Goal: Task Accomplishment & Management: Manage account settings

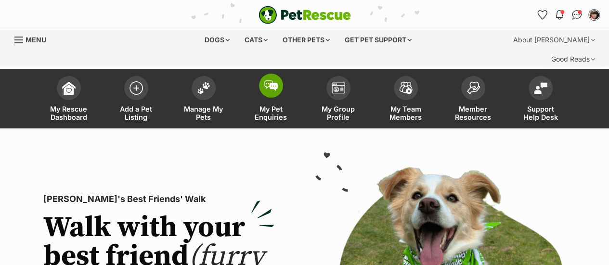
drag, startPoint x: 211, startPoint y: 93, endPoint x: 251, endPoint y: 69, distance: 47.0
click at [211, 105] on span "Manage My Pets" at bounding box center [203, 113] width 43 height 16
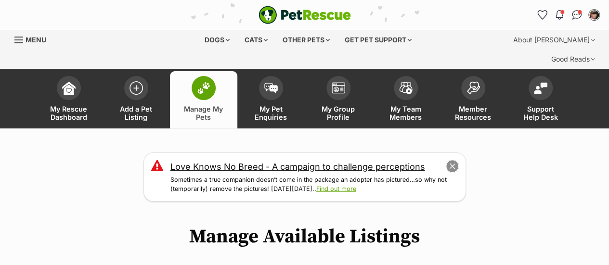
click at [453, 160] on button "close" at bounding box center [451, 166] width 13 height 13
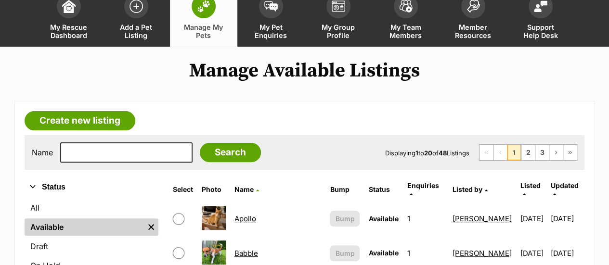
scroll to position [96, 0]
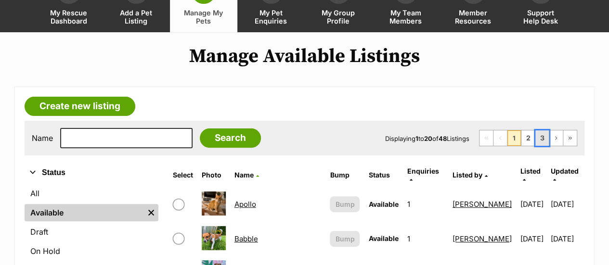
click at [541, 130] on link "3" at bounding box center [541, 137] width 13 height 15
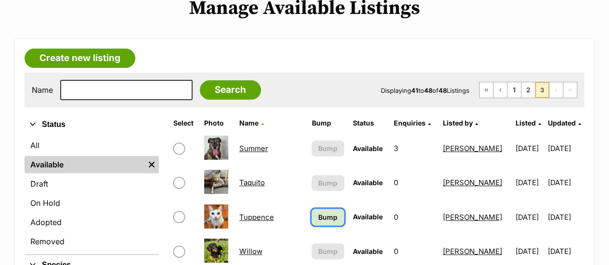
click at [318, 212] on span "Bump" at bounding box center [327, 217] width 19 height 10
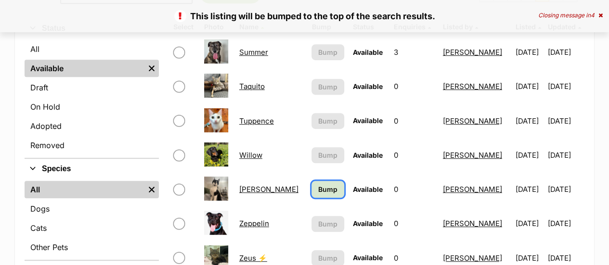
click at [319, 184] on span "Bump" at bounding box center [327, 189] width 19 height 10
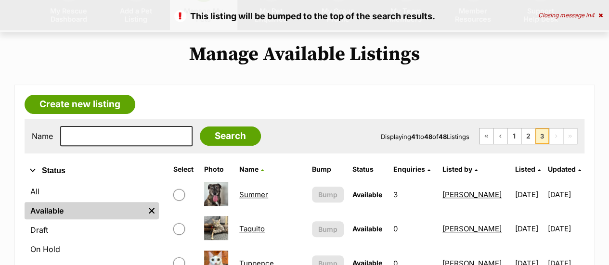
scroll to position [96, 0]
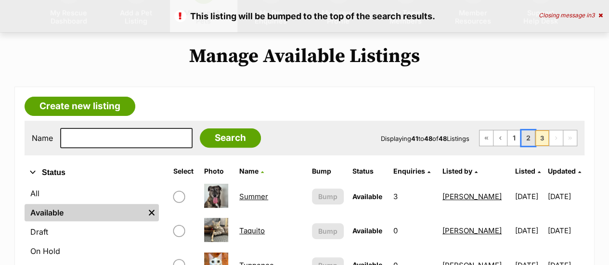
click at [530, 130] on link "2" at bounding box center [527, 137] width 13 height 15
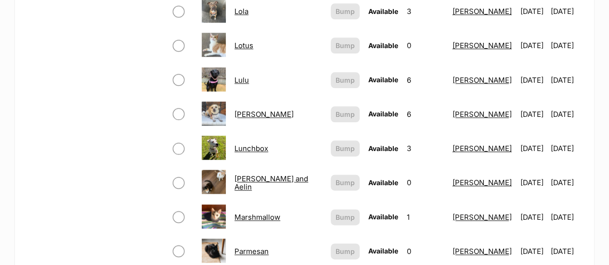
scroll to position [481, 0]
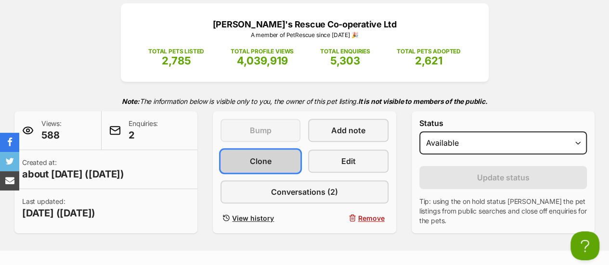
click at [271, 150] on link "Clone" at bounding box center [260, 161] width 80 height 23
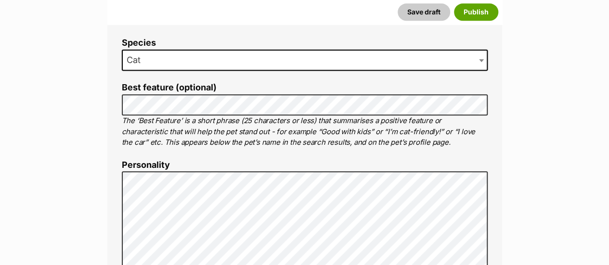
scroll to position [481, 0]
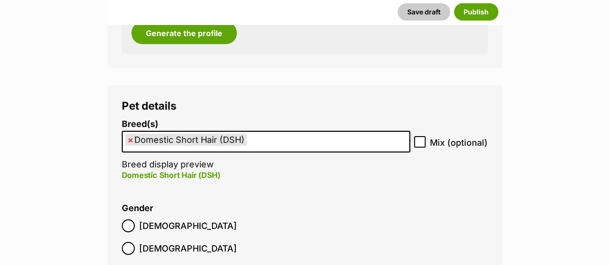
scroll to position [1540, 0]
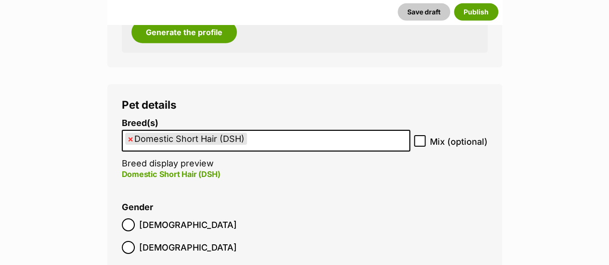
click at [255, 131] on ul "× Domestic Short Hair (DSH)" at bounding box center [266, 141] width 286 height 20
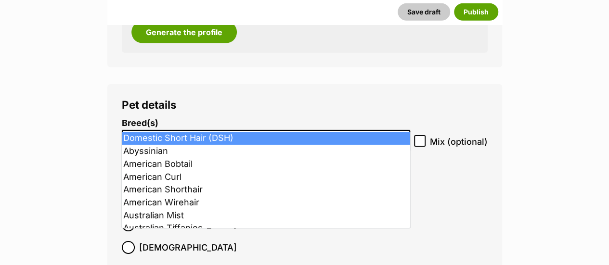
select select
type input "Domestic Short Hair (DSH)"
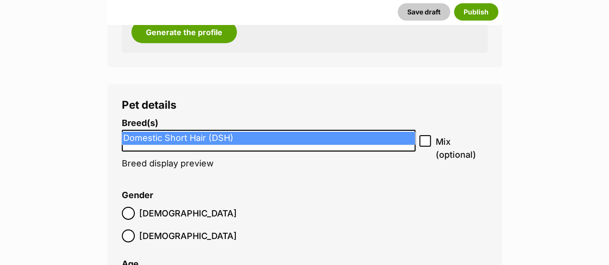
click at [255, 133] on input "Domestic Short Hair (DSH)" at bounding box center [268, 138] width 287 height 10
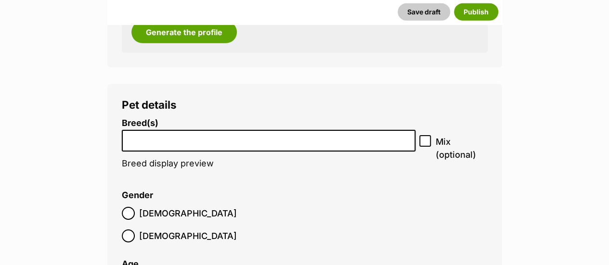
click at [255, 133] on input "search" at bounding box center [268, 138] width 287 height 10
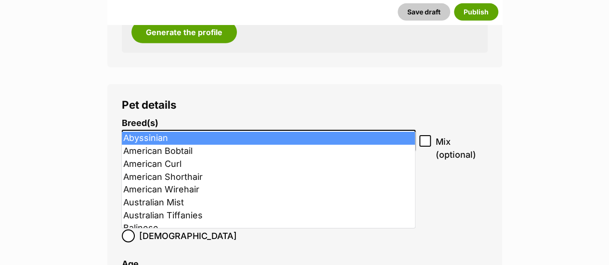
click at [255, 133] on input "search" at bounding box center [268, 138] width 287 height 10
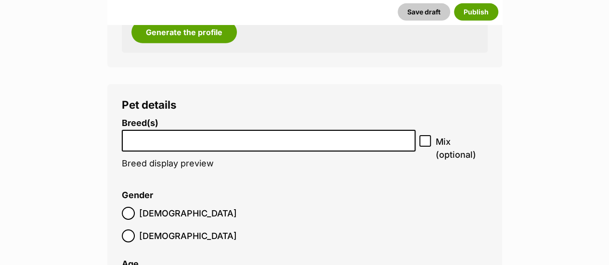
click at [255, 133] on input "search" at bounding box center [268, 138] width 287 height 10
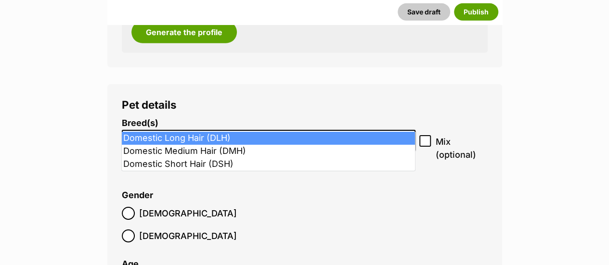
type input "dom"
select select "252100"
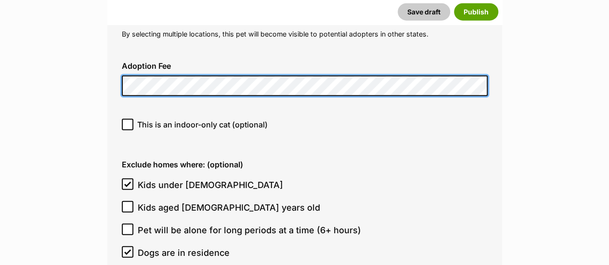
scroll to position [3031, 0]
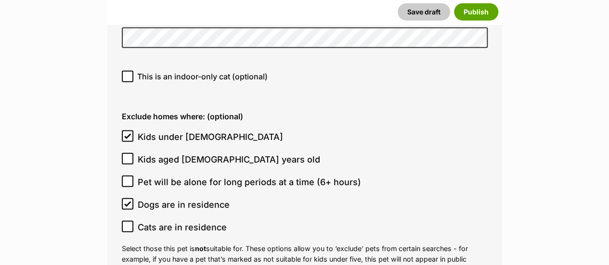
click at [126, 133] on icon at bounding box center [127, 136] width 7 height 7
click at [126, 130] on input "Kids under 5 years old" at bounding box center [128, 136] width 12 height 12
checkbox input "false"
click at [129, 201] on icon at bounding box center [127, 204] width 7 height 7
click at [129, 198] on input "Dogs are in residence" at bounding box center [128, 204] width 12 height 12
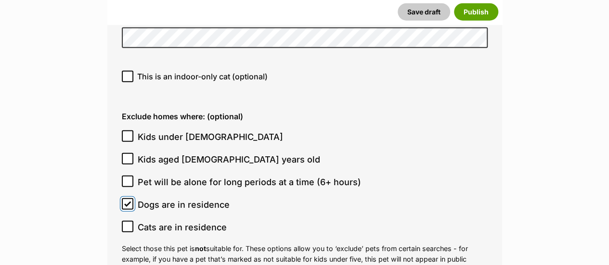
checkbox input "false"
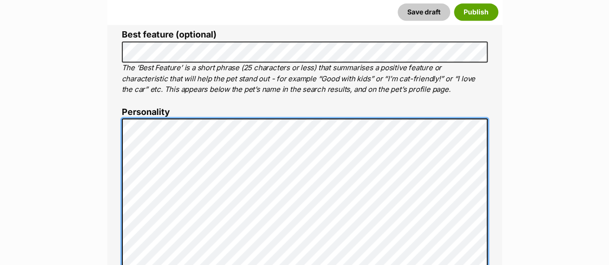
scroll to position [471, 0]
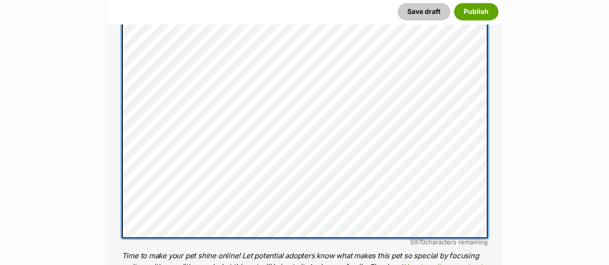
scroll to position [808, 0]
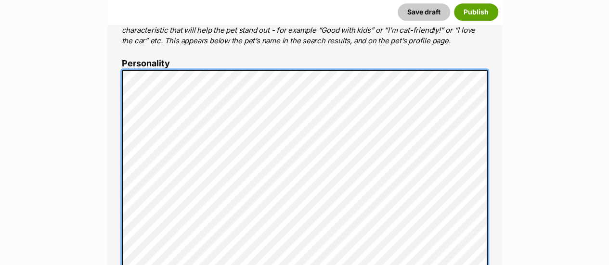
scroll to position [567, 0]
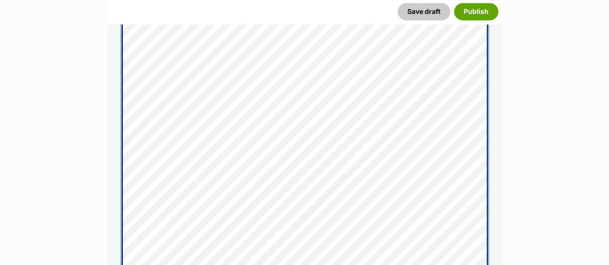
scroll to position [711, 0]
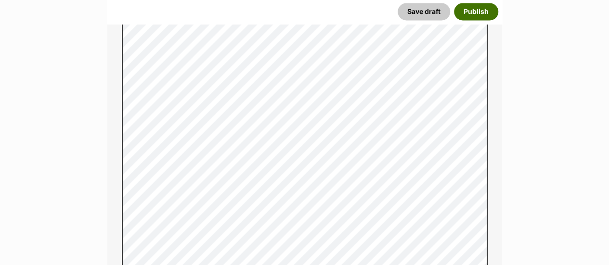
click at [471, 15] on button "Publish" at bounding box center [476, 11] width 44 height 17
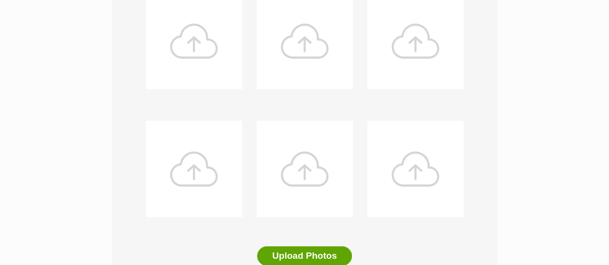
scroll to position [481, 0]
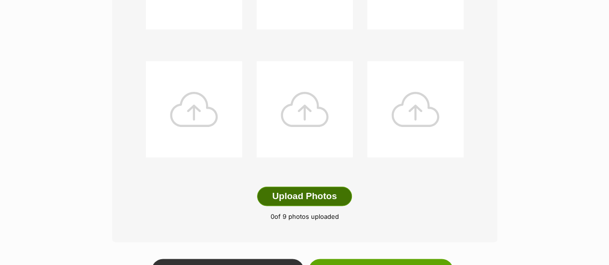
click at [310, 187] on button "Upload Photos" at bounding box center [304, 196] width 94 height 19
click at [297, 187] on button "Upload Photos" at bounding box center [304, 196] width 94 height 19
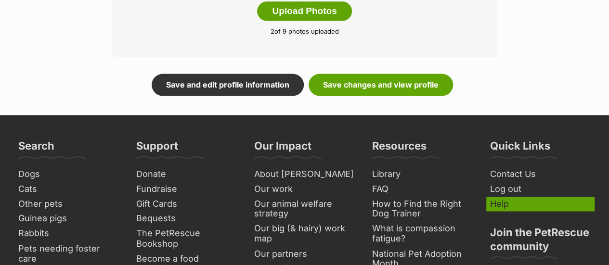
scroll to position [674, 0]
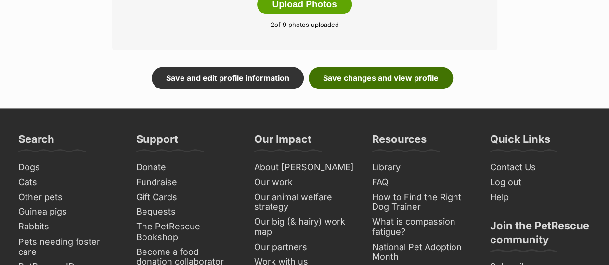
click at [370, 67] on link "Save changes and view profile" at bounding box center [380, 78] width 144 height 22
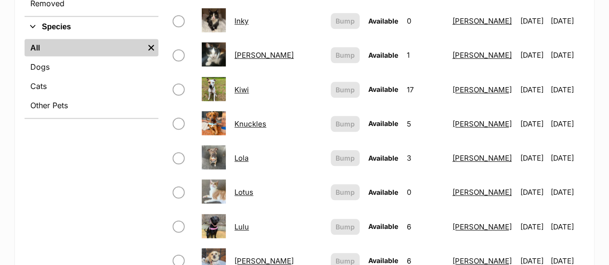
scroll to position [192, 0]
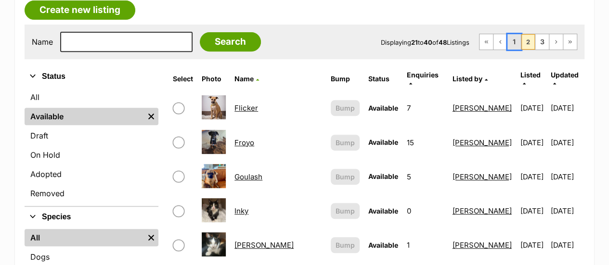
click at [516, 34] on link "1" at bounding box center [513, 41] width 13 height 15
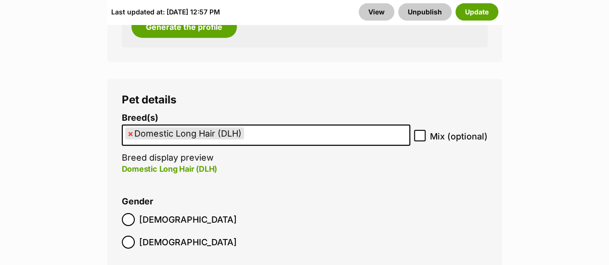
scroll to position [1540, 0]
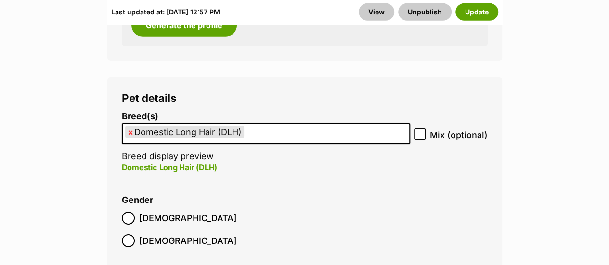
click at [261, 124] on ul "× Domestic Long Hair (DLH)" at bounding box center [266, 134] width 286 height 20
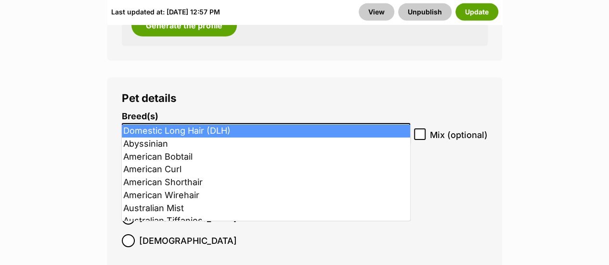
select select
type input "Domestic Long Hair (DLH)"
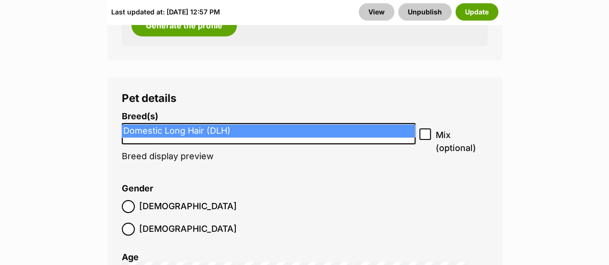
click at [240, 127] on input "Domestic Long Hair (DLH)" at bounding box center [268, 132] width 287 height 10
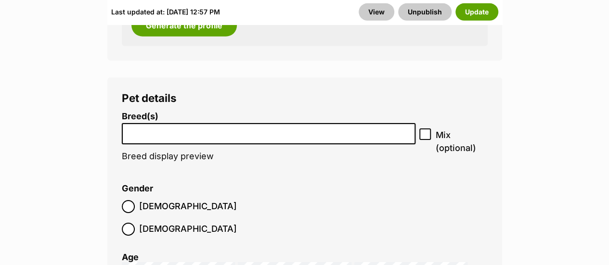
click at [240, 127] on input "search" at bounding box center [268, 132] width 287 height 10
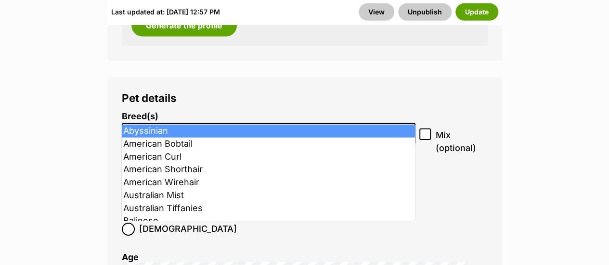
click at [240, 127] on input "search" at bounding box center [268, 132] width 287 height 10
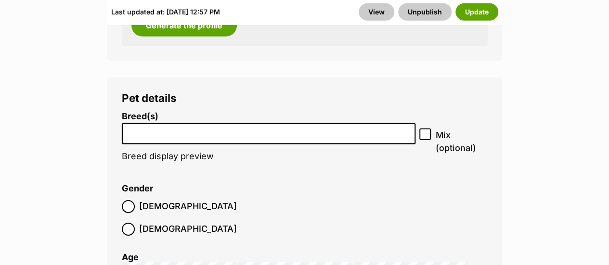
click at [240, 127] on input "search" at bounding box center [268, 132] width 287 height 10
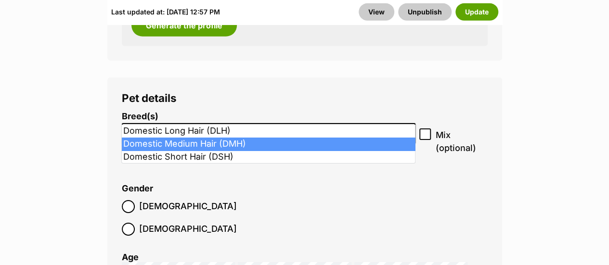
type input "dom"
select select "252101"
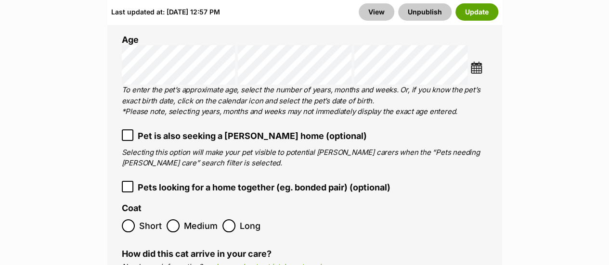
scroll to position [1828, 0]
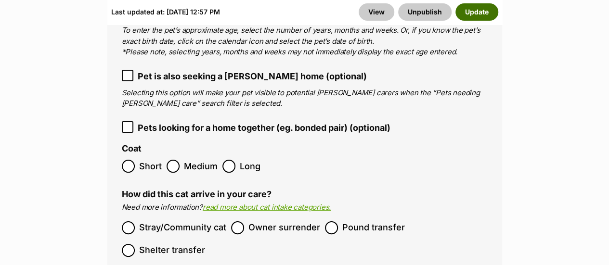
click at [472, 17] on button "Update" at bounding box center [476, 11] width 43 height 17
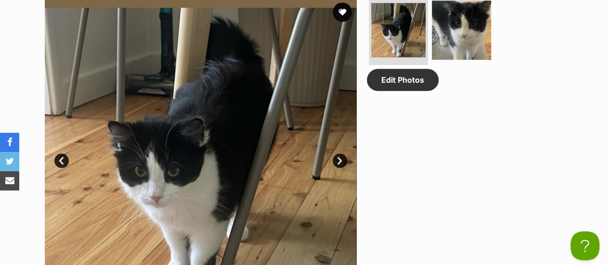
click at [337, 153] on link "Next" at bounding box center [339, 160] width 14 height 14
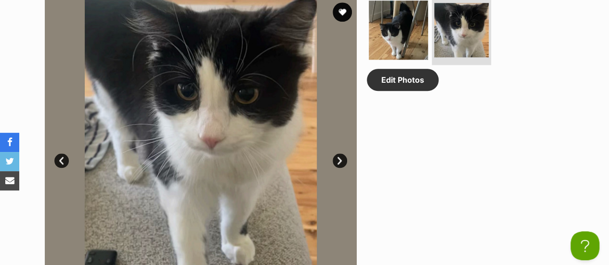
click at [337, 153] on link "Next" at bounding box center [339, 160] width 14 height 14
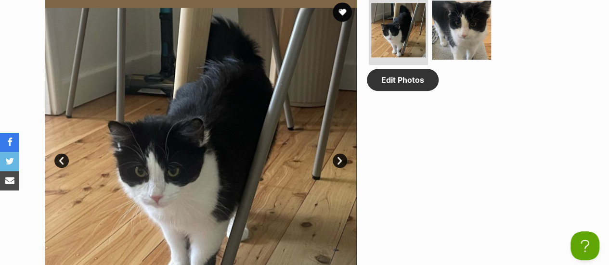
click at [336, 153] on link "Next" at bounding box center [339, 160] width 14 height 14
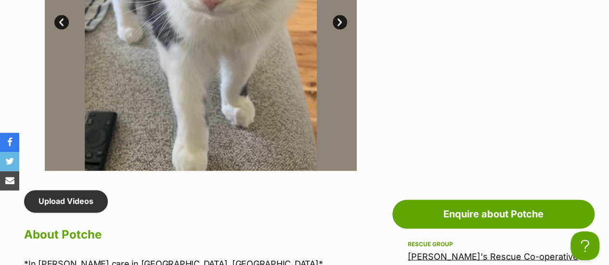
scroll to position [722, 0]
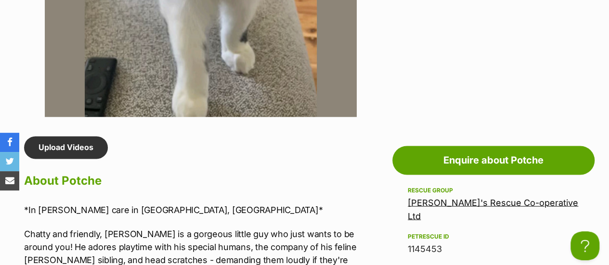
click at [62, 136] on link "Upload Videos" at bounding box center [66, 147] width 84 height 22
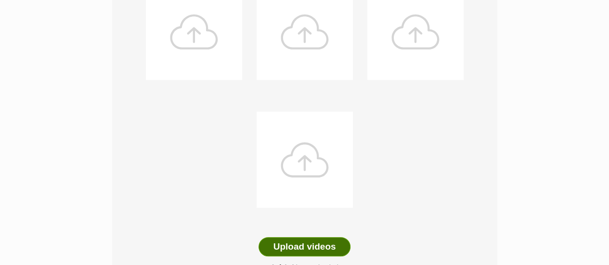
click at [299, 237] on button "Upload videos" at bounding box center [304, 246] width 92 height 19
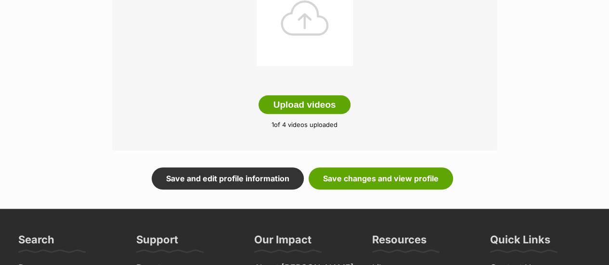
scroll to position [385, 0]
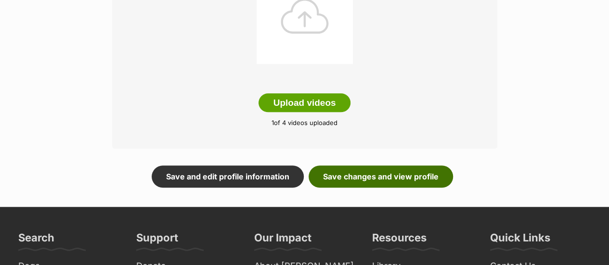
click at [376, 166] on link "Save changes and view profile" at bounding box center [380, 177] width 144 height 22
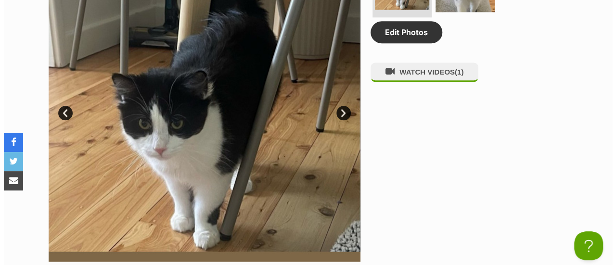
scroll to position [577, 0]
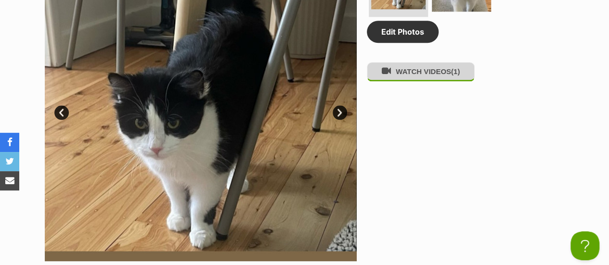
click at [416, 62] on button "WATCH VIDEOS (1)" at bounding box center [421, 71] width 108 height 19
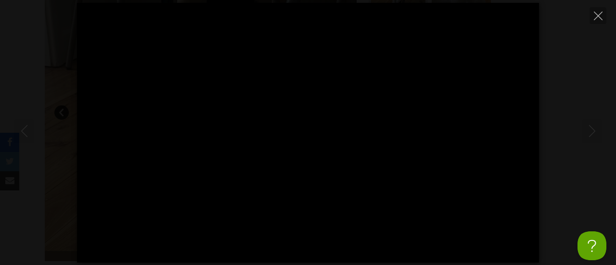
scroll to position [0, 0]
type input "100"
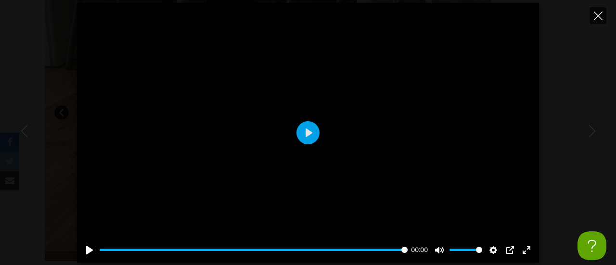
click at [601, 20] on button "Close" at bounding box center [597, 15] width 17 height 17
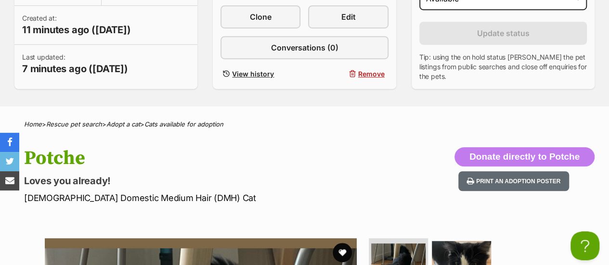
scroll to position [48, 0]
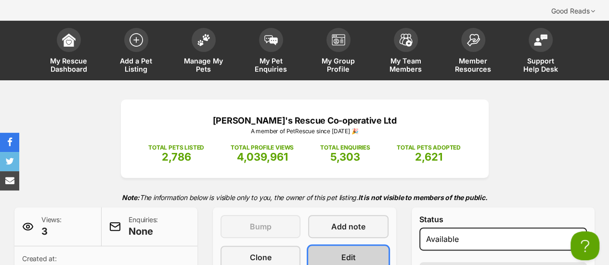
click at [345, 252] on span "Edit" at bounding box center [348, 258] width 14 height 12
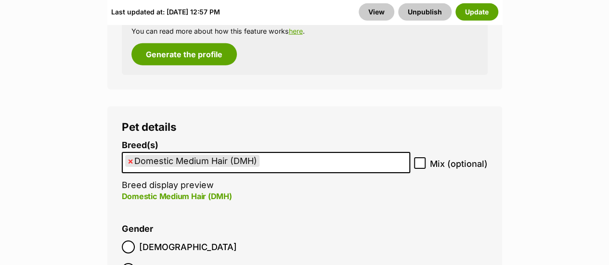
scroll to position [1540, 0]
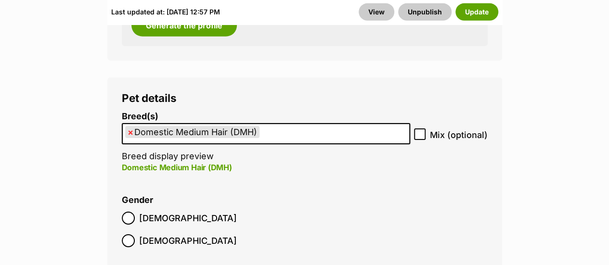
click at [268, 127] on input "search" at bounding box center [265, 132] width 7 height 10
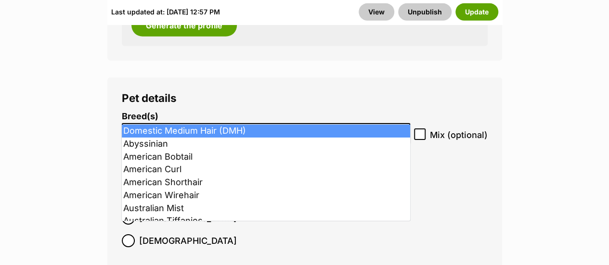
select select
type input "Domestic Medium Hair (DMH)"
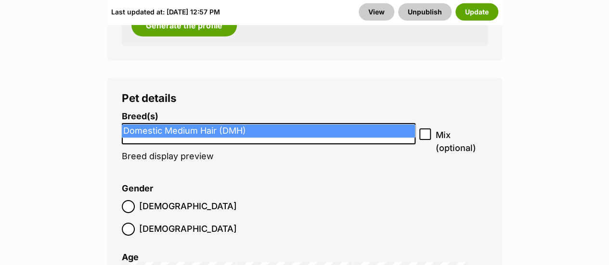
click at [268, 127] on input "Domestic Medium Hair (DMH)" at bounding box center [268, 132] width 287 height 10
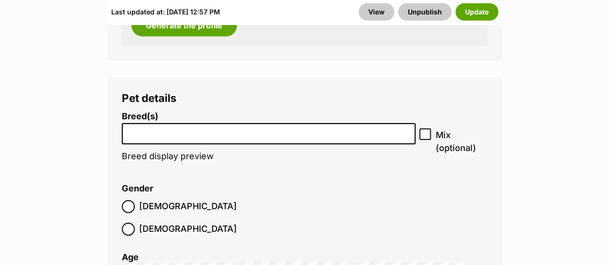
click at [268, 127] on input "search" at bounding box center [268, 132] width 287 height 10
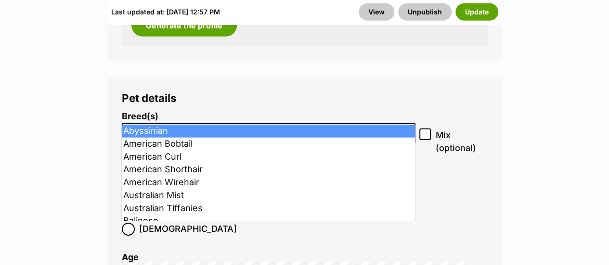
click at [268, 127] on input "search" at bounding box center [268, 132] width 287 height 10
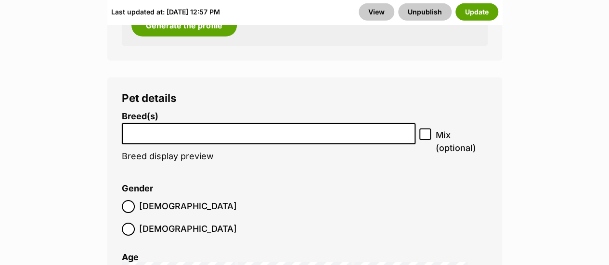
click at [268, 127] on input "search" at bounding box center [268, 132] width 287 height 10
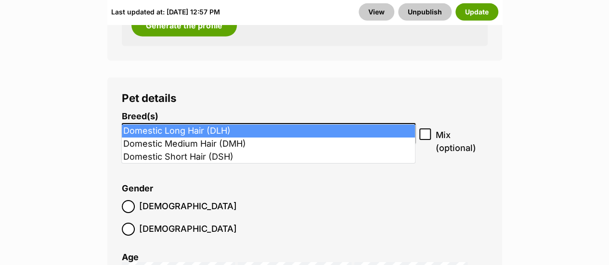
type input "dom"
select select "252100"
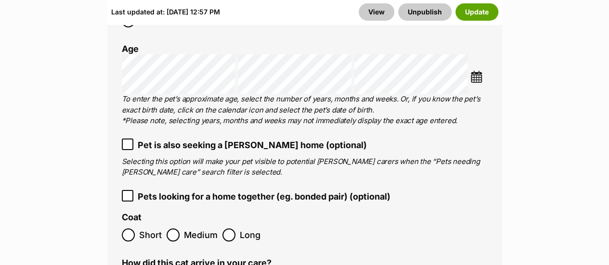
scroll to position [1780, 0]
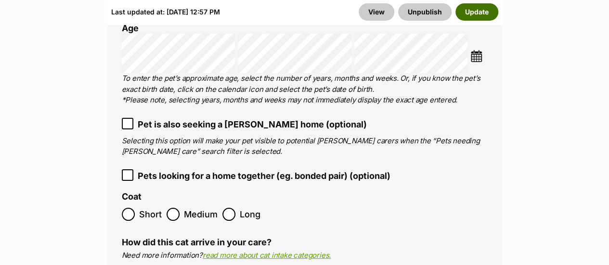
click at [473, 15] on button "Update" at bounding box center [476, 11] width 43 height 17
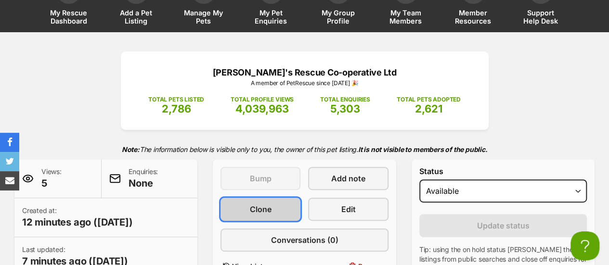
click at [258, 204] on span "Clone" at bounding box center [261, 210] width 22 height 12
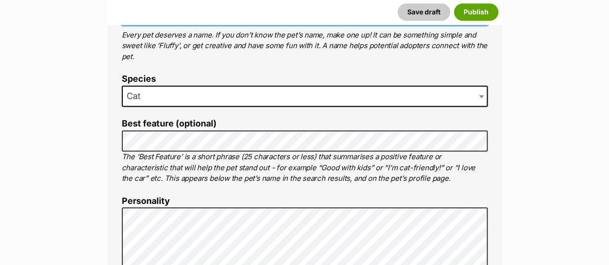
scroll to position [433, 0]
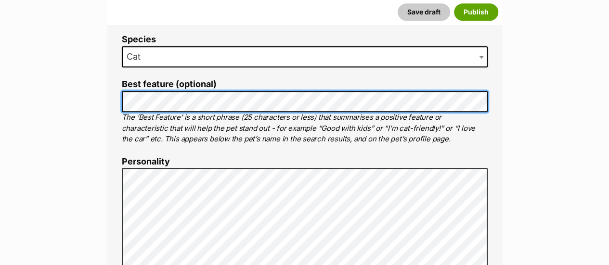
scroll to position [529, 0]
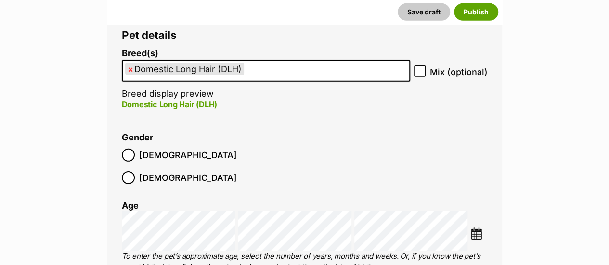
scroll to position [1443, 0]
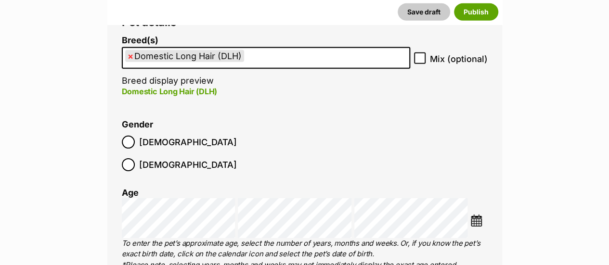
click at [246, 51] on input "search" at bounding box center [249, 56] width 7 height 10
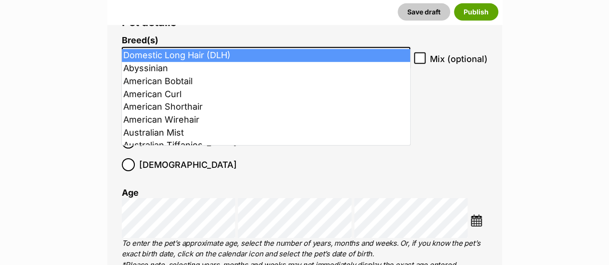
select select
type input "Domestic Long Hair (DLH)"
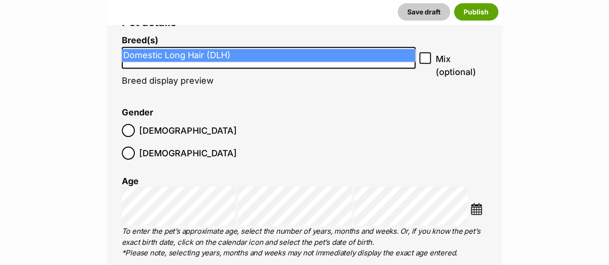
click at [246, 51] on input "Domestic Long Hair (DLH)" at bounding box center [268, 56] width 287 height 10
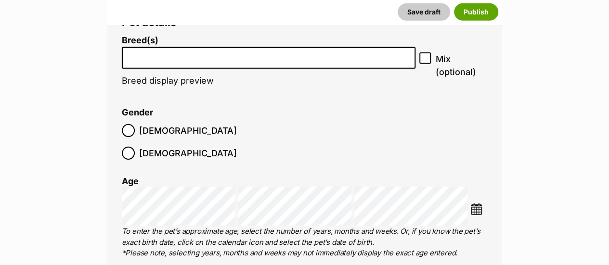
click at [246, 51] on input "search" at bounding box center [268, 56] width 287 height 10
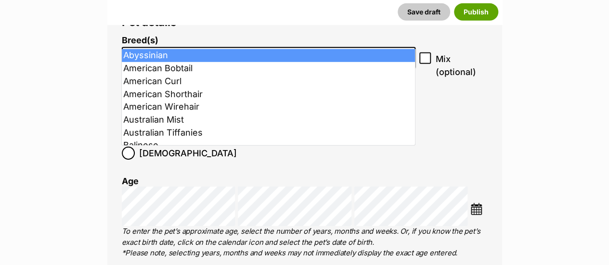
click at [246, 51] on input "search" at bounding box center [268, 56] width 287 height 10
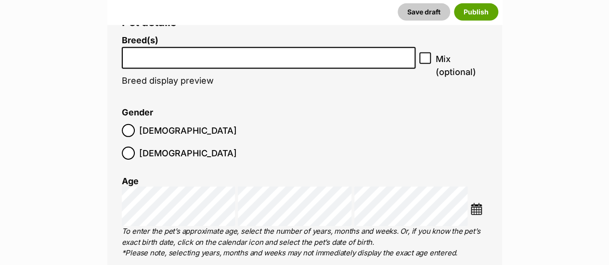
click at [246, 51] on input "search" at bounding box center [268, 56] width 287 height 10
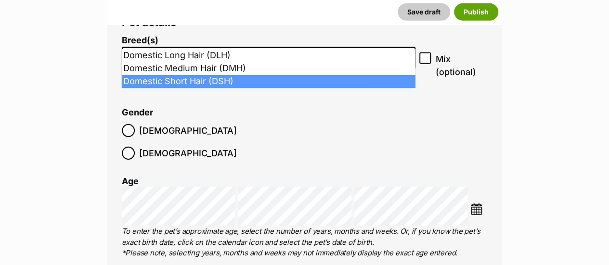
type input "dom"
select select "252102"
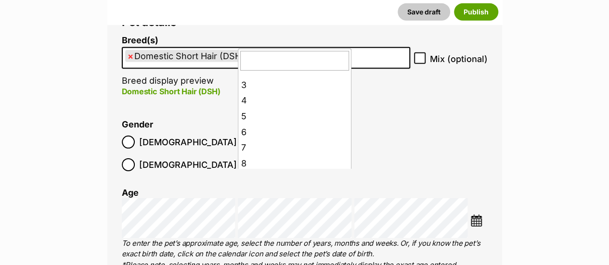
scroll to position [0, 0]
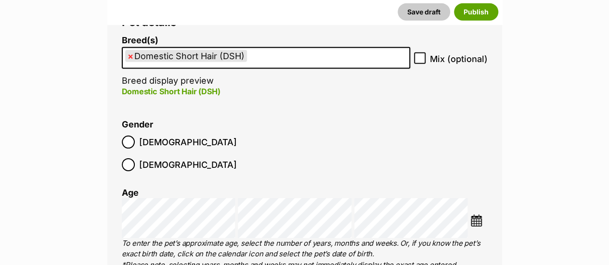
click at [439, 123] on li "Gender Male Female" at bounding box center [305, 148] width 366 height 57
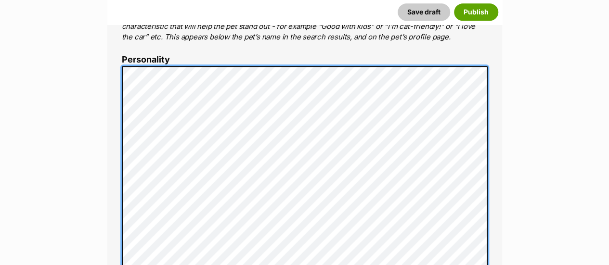
scroll to position [493, 0]
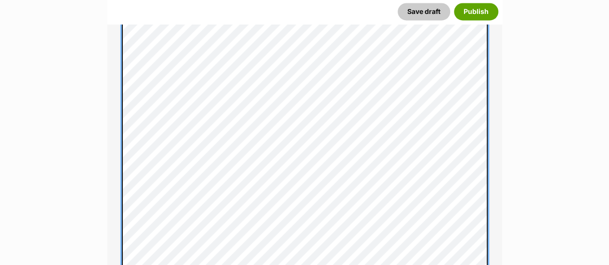
scroll to position [830, 0]
click at [109, 150] on div "About This Pet Name Henlo there, it looks like you might be using the pet name …" at bounding box center [304, 136] width 395 height 1164
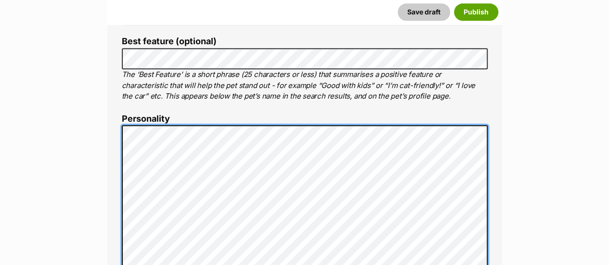
scroll to position [474, 0]
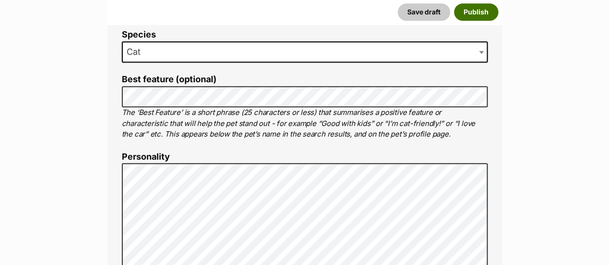
click at [468, 13] on button "Publish" at bounding box center [476, 11] width 44 height 17
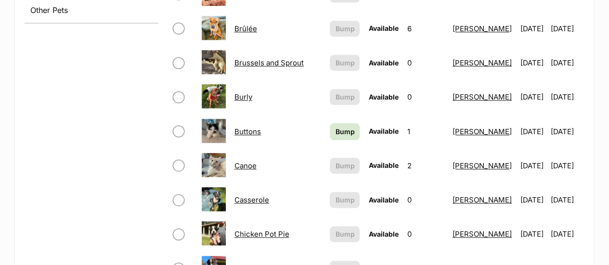
scroll to position [481, 0]
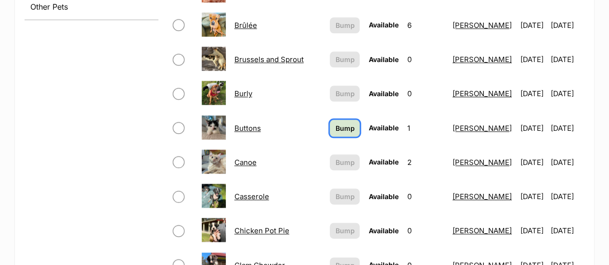
click at [335, 123] on span "Bump" at bounding box center [344, 128] width 19 height 10
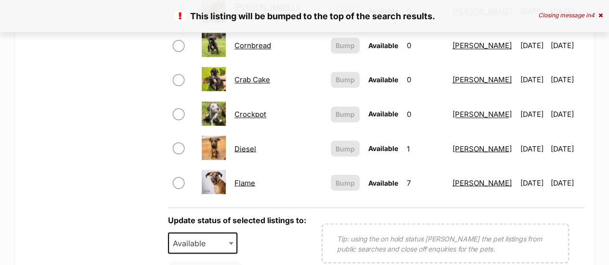
scroll to position [770, 0]
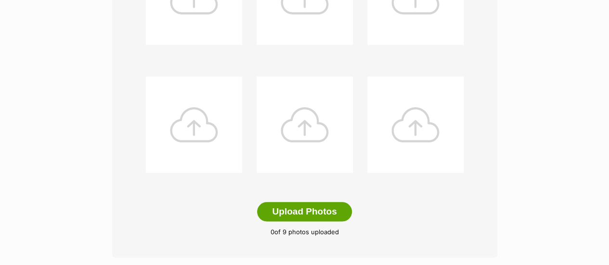
scroll to position [481, 0]
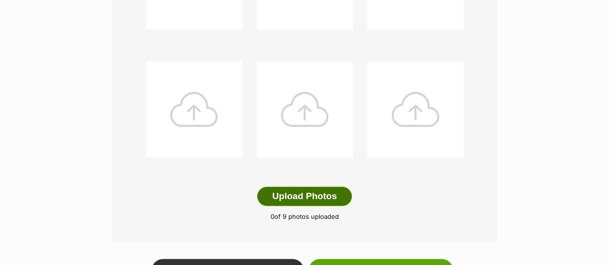
click at [301, 187] on button "Upload Photos" at bounding box center [304, 196] width 94 height 19
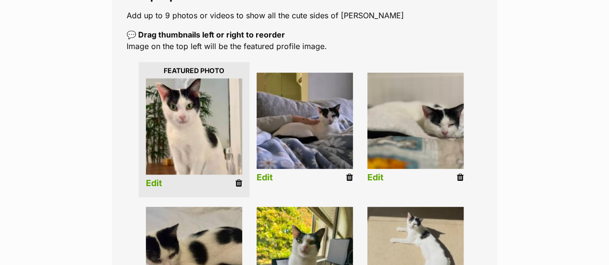
scroll to position [203, 0]
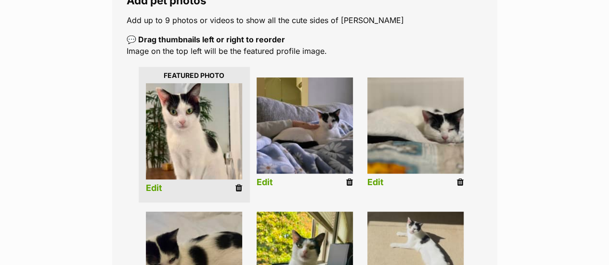
click at [152, 183] on link "Edit" at bounding box center [154, 188] width 16 height 10
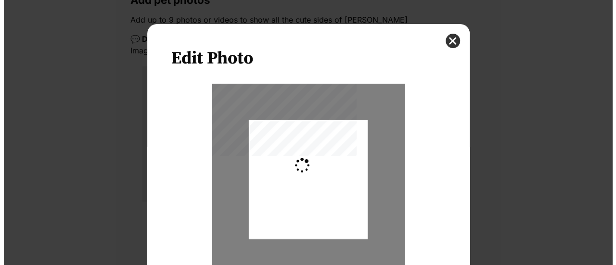
scroll to position [0, 0]
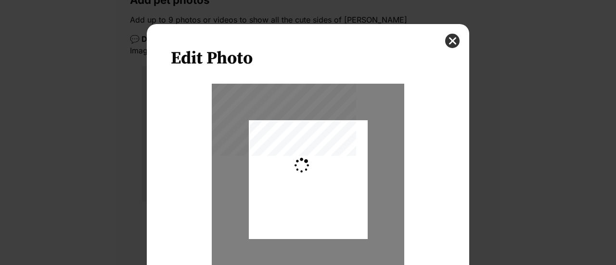
type input "0.2744"
drag, startPoint x: 294, startPoint y: 159, endPoint x: 290, endPoint y: 181, distance: 22.6
click at [292, 181] on div "Dialog Window - Close (Press escape to close)" at bounding box center [308, 199] width 119 height 158
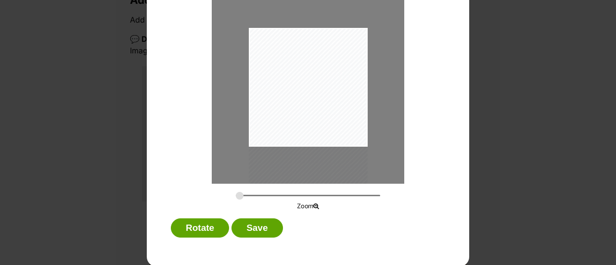
scroll to position [93, 0]
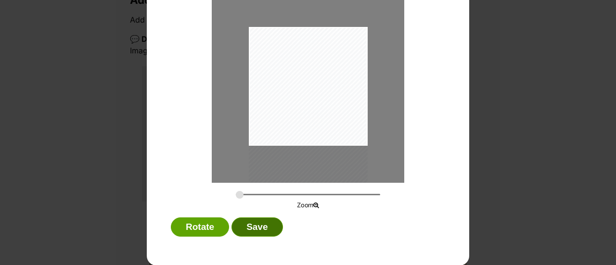
click at [253, 227] on button "Save" at bounding box center [256, 226] width 51 height 19
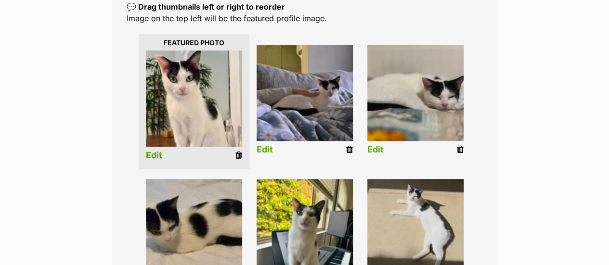
scroll to position [251, 0]
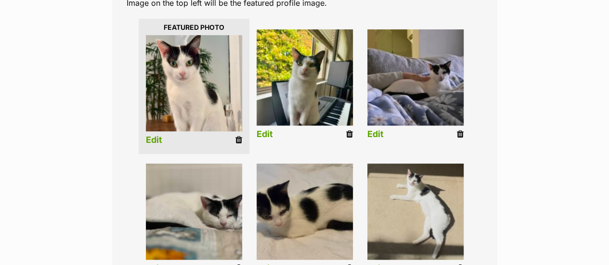
click at [261, 129] on link "Edit" at bounding box center [264, 134] width 16 height 10
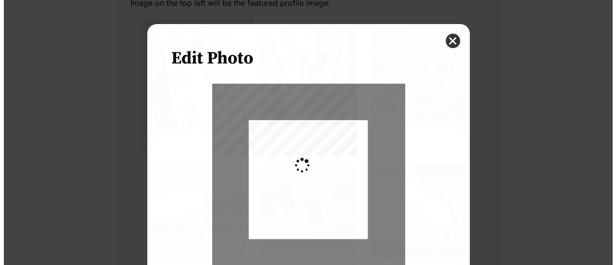
scroll to position [0, 0]
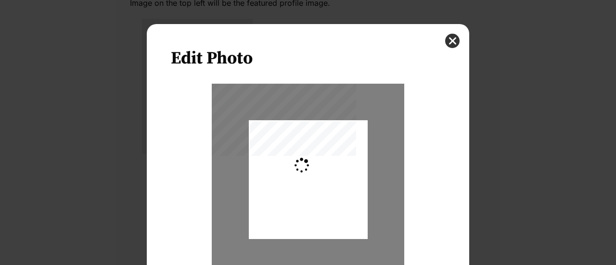
type input "0.2744"
click at [301, 204] on div "Dialog Window - Close (Press escape to close)" at bounding box center [308, 179] width 119 height 158
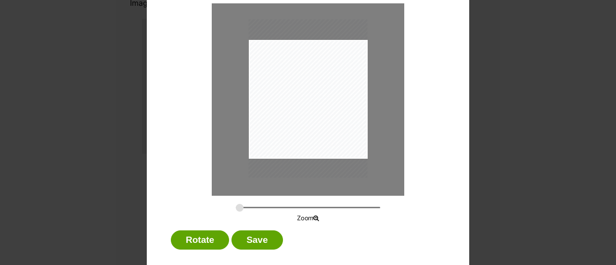
scroll to position [93, 0]
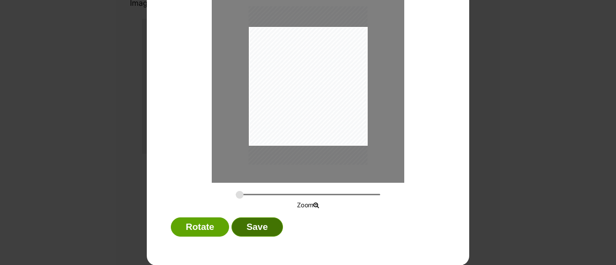
click at [260, 228] on button "Save" at bounding box center [256, 226] width 51 height 19
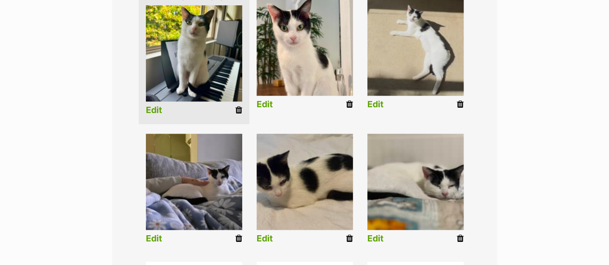
scroll to position [342, 0]
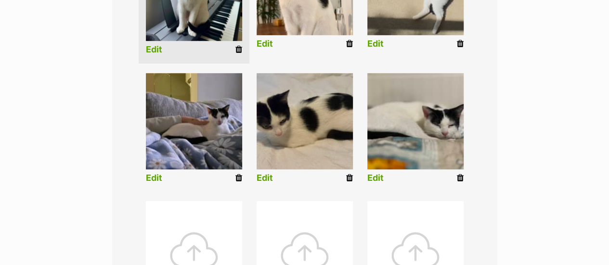
drag, startPoint x: 153, startPoint y: 158, endPoint x: 172, endPoint y: 162, distance: 19.7
click at [153, 173] on link "Edit" at bounding box center [154, 178] width 16 height 10
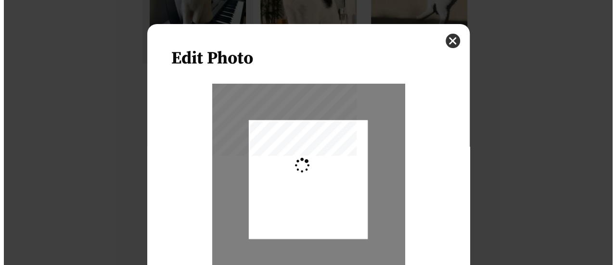
scroll to position [0, 0]
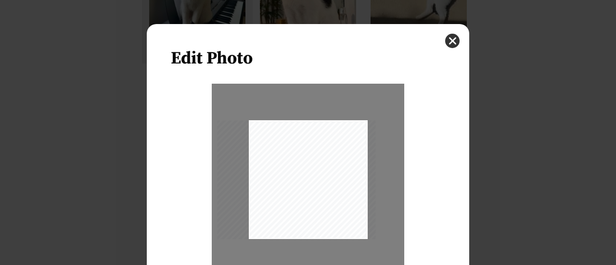
drag, startPoint x: 294, startPoint y: 201, endPoint x: 283, endPoint y: 189, distance: 17.0
click at [283, 189] on div "Dialog Window - Close (Press escape to close)" at bounding box center [296, 179] width 158 height 119
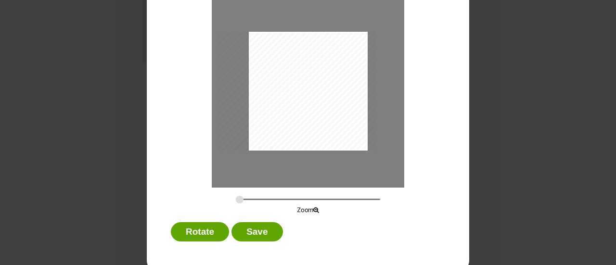
scroll to position [93, 0]
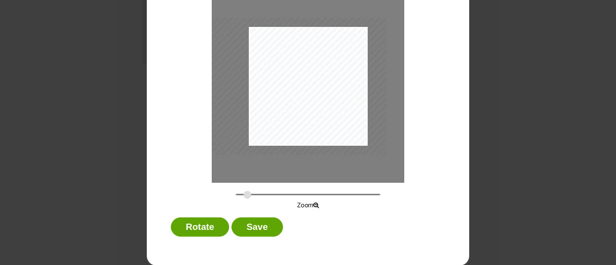
drag, startPoint x: 236, startPoint y: 194, endPoint x: 243, endPoint y: 195, distance: 7.8
click at [243, 195] on input "Dialog Window - Close (Press escape to close)" at bounding box center [308, 194] width 144 height 9
drag, startPoint x: 293, startPoint y: 106, endPoint x: 291, endPoint y: 100, distance: 6.7
click at [291, 100] on div "Dialog Window - Close (Press escape to close)" at bounding box center [292, 80] width 187 height 140
drag, startPoint x: 242, startPoint y: 194, endPoint x: 230, endPoint y: 193, distance: 11.6
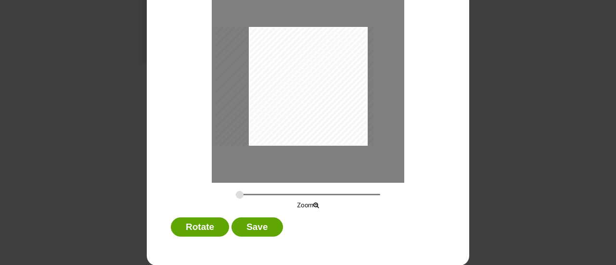
type input "0.3659"
click at [236, 193] on input "Dialog Window - Close (Press escape to close)" at bounding box center [308, 194] width 144 height 9
click at [275, 124] on div "Dialog Window - Close (Press escape to close)" at bounding box center [294, 86] width 158 height 119
click at [245, 229] on button "Save" at bounding box center [256, 226] width 51 height 19
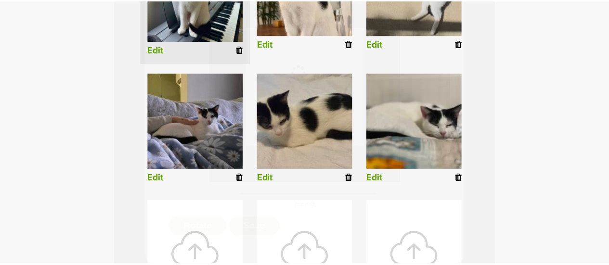
scroll to position [342, 0]
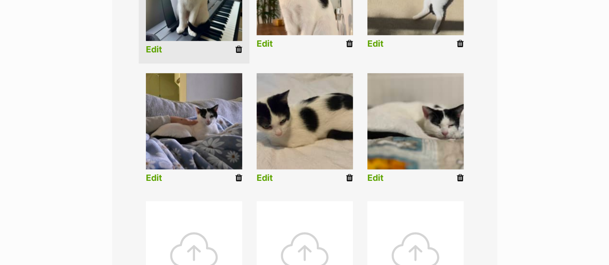
click at [264, 173] on link "Edit" at bounding box center [264, 178] width 16 height 10
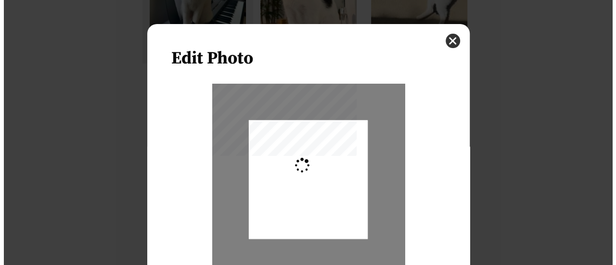
scroll to position [0, 0]
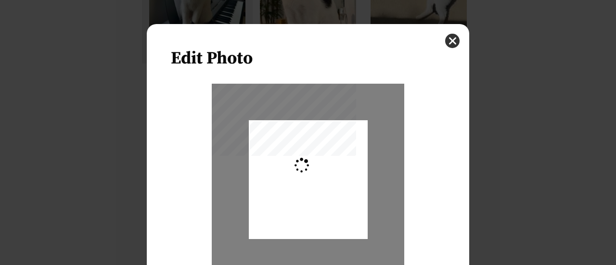
type input "0.399"
drag, startPoint x: 295, startPoint y: 191, endPoint x: 313, endPoint y: 191, distance: 17.8
click at [313, 191] on div "Dialog Window - Close (Press escape to close)" at bounding box center [325, 179] width 173 height 119
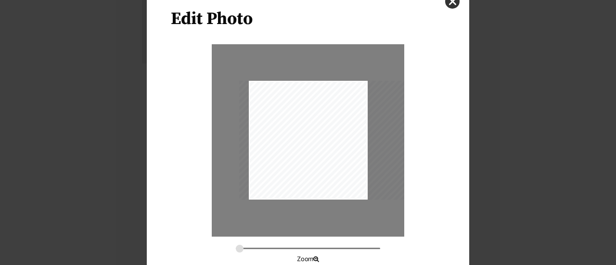
scroll to position [93, 0]
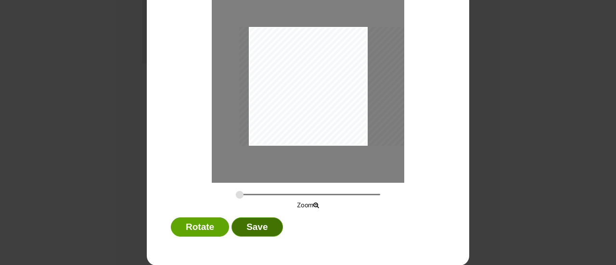
click at [244, 228] on button "Save" at bounding box center [256, 226] width 51 height 19
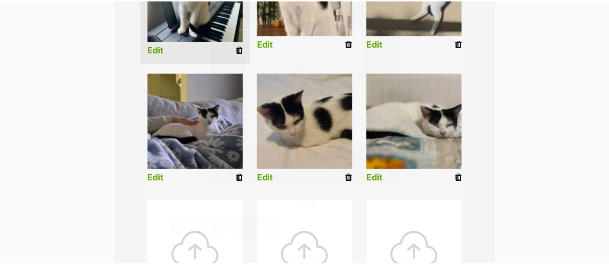
scroll to position [342, 0]
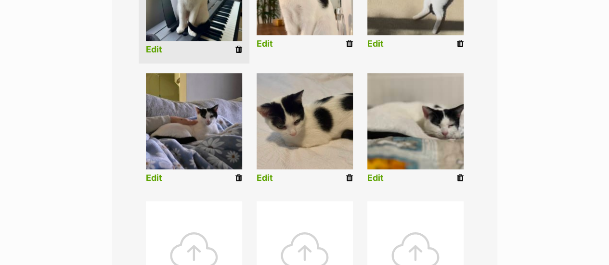
click at [374, 173] on link "Edit" at bounding box center [375, 178] width 16 height 10
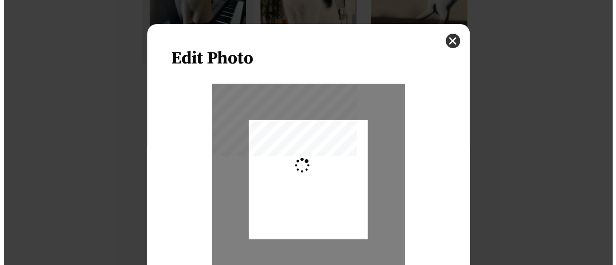
scroll to position [0, 0]
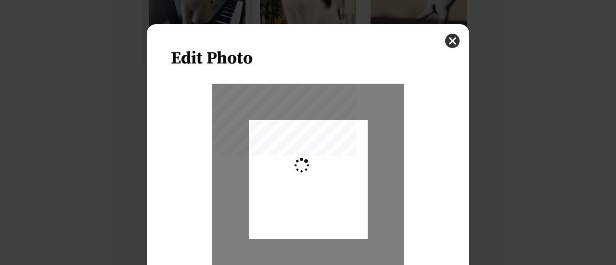
type input "0.3659"
click at [292, 175] on div "Dialog Window - Close (Press escape to close)" at bounding box center [304, 179] width 158 height 119
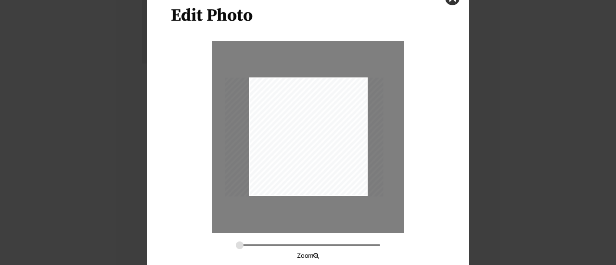
scroll to position [93, 0]
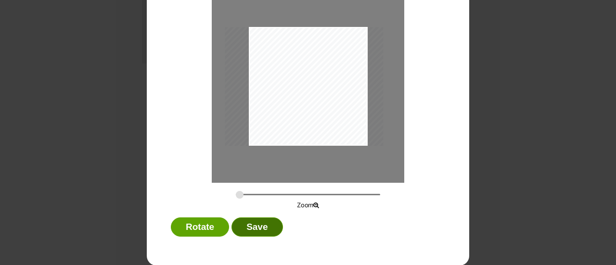
click at [254, 225] on button "Save" at bounding box center [256, 226] width 51 height 19
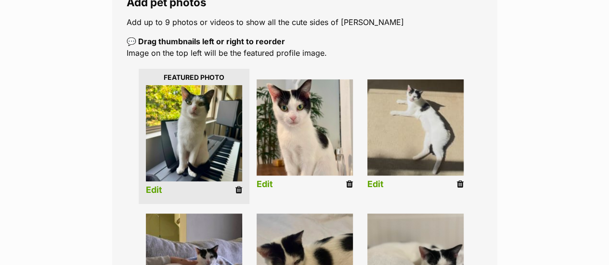
scroll to position [197, 0]
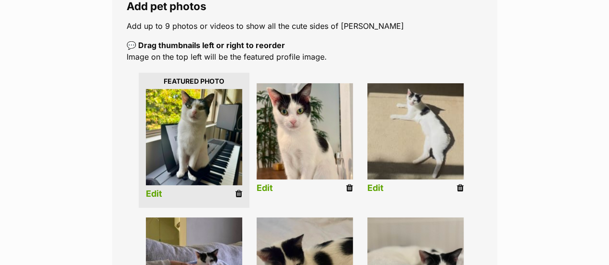
click at [376, 183] on link "Edit" at bounding box center [375, 188] width 16 height 10
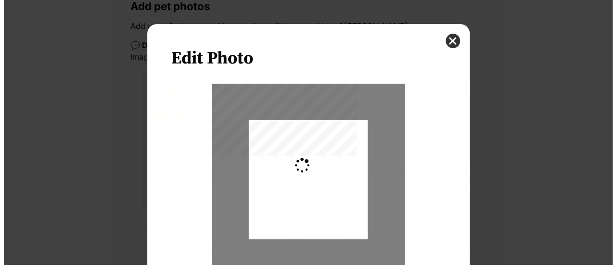
scroll to position [0, 0]
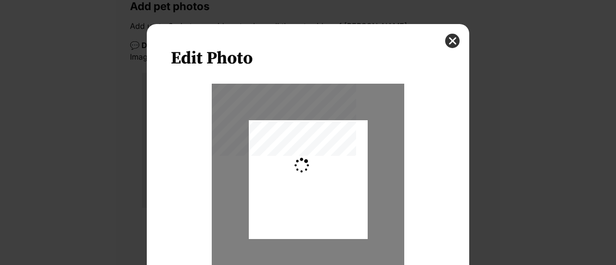
type input "0.2937"
drag, startPoint x: 313, startPoint y: 189, endPoint x: 284, endPoint y: 183, distance: 29.4
click at [301, 188] on div "Dialog Window - Close (Press escape to close)" at bounding box center [304, 179] width 127 height 119
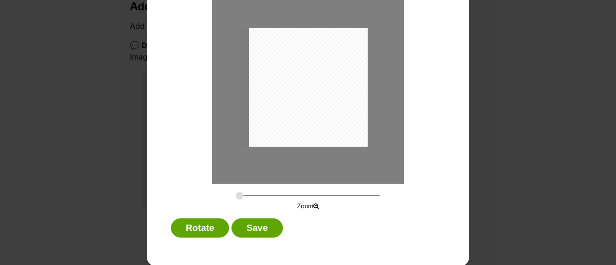
scroll to position [93, 0]
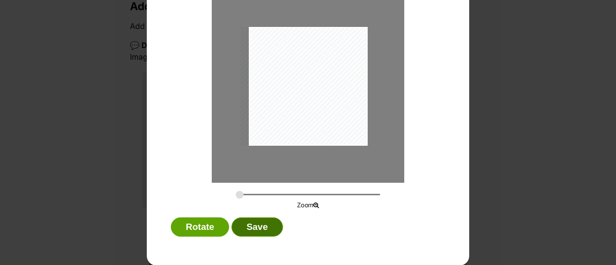
click at [253, 225] on button "Save" at bounding box center [256, 226] width 51 height 19
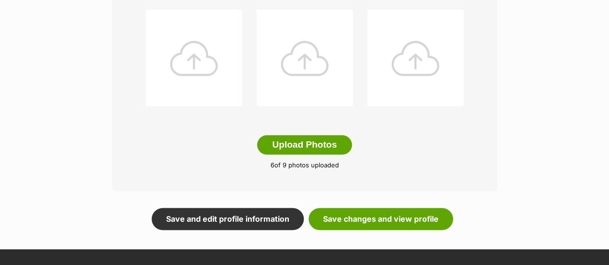
scroll to position [534, 0]
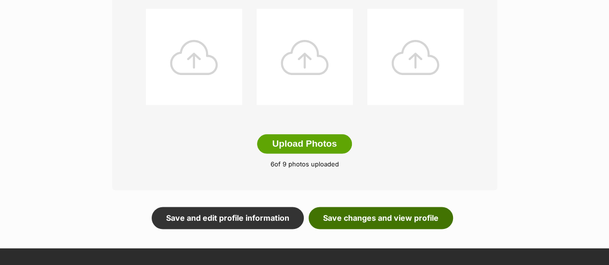
click at [367, 207] on link "Save changes and view profile" at bounding box center [380, 218] width 144 height 22
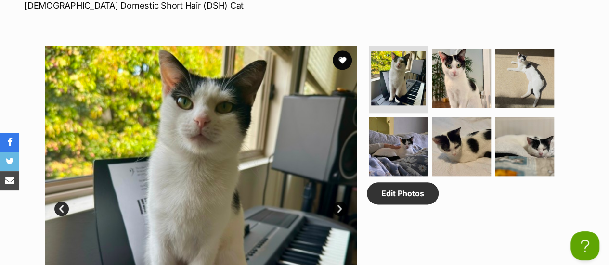
click at [343, 202] on link "Next" at bounding box center [339, 209] width 14 height 14
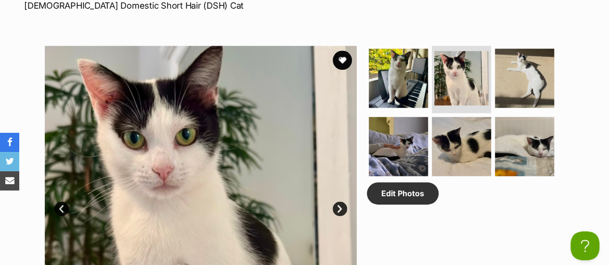
click at [343, 202] on link "Next" at bounding box center [339, 209] width 14 height 14
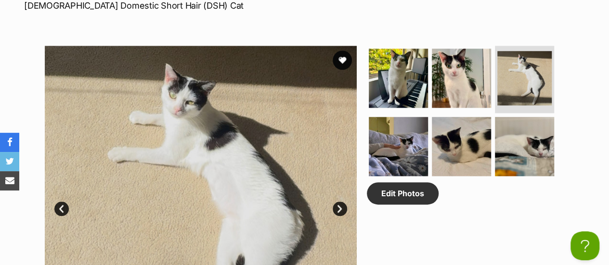
click at [343, 202] on link "Next" at bounding box center [339, 209] width 14 height 14
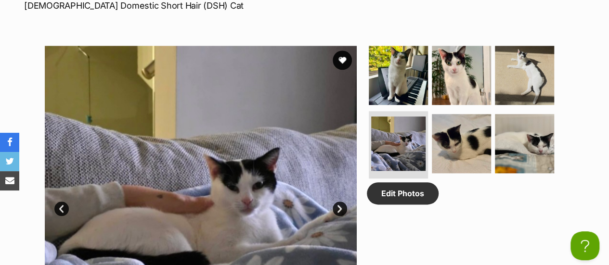
click at [343, 202] on link "Next" at bounding box center [339, 209] width 14 height 14
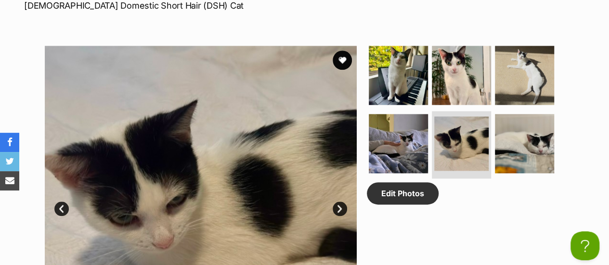
click at [343, 202] on link "Next" at bounding box center [339, 209] width 14 height 14
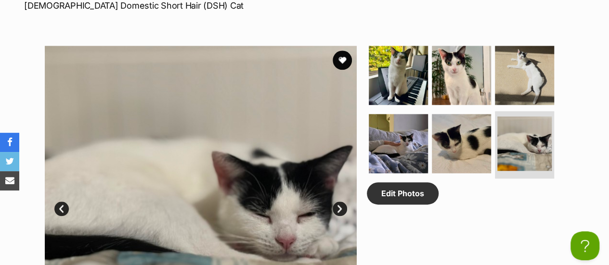
click at [343, 202] on link "Next" at bounding box center [339, 209] width 14 height 14
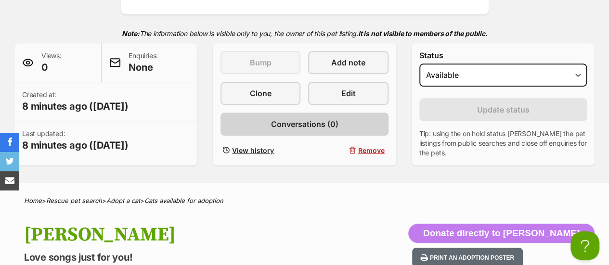
scroll to position [192, 0]
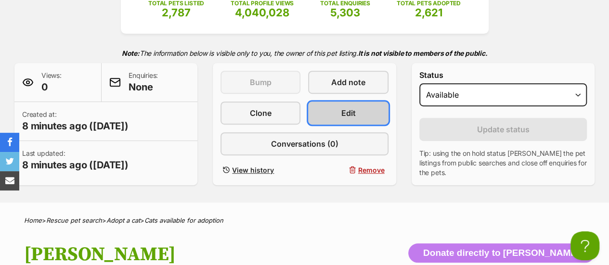
click at [356, 102] on link "Edit" at bounding box center [348, 113] width 80 height 23
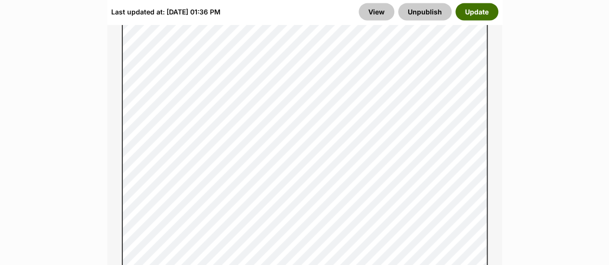
click at [479, 17] on button "Update" at bounding box center [476, 11] width 43 height 17
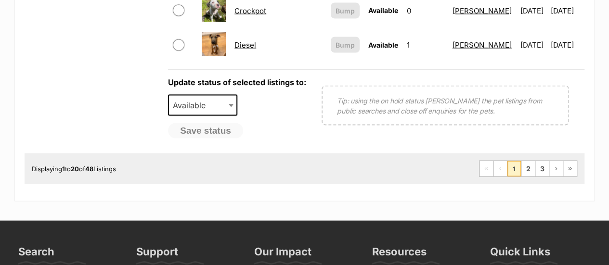
scroll to position [914, 0]
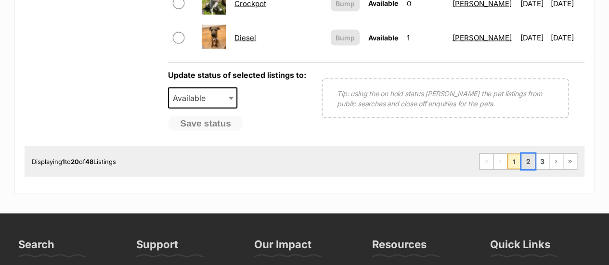
click at [527, 154] on link "2" at bounding box center [527, 161] width 13 height 15
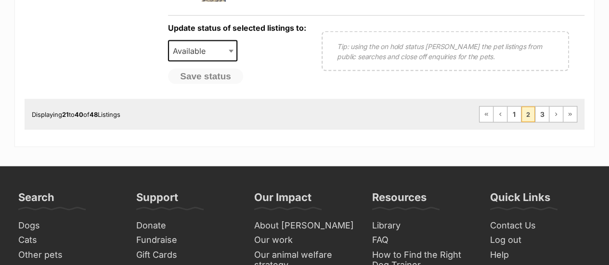
scroll to position [962, 0]
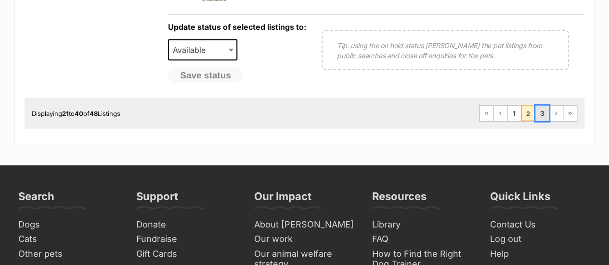
click at [547, 106] on link "3" at bounding box center [541, 113] width 13 height 15
